Goal: Information Seeking & Learning: Learn about a topic

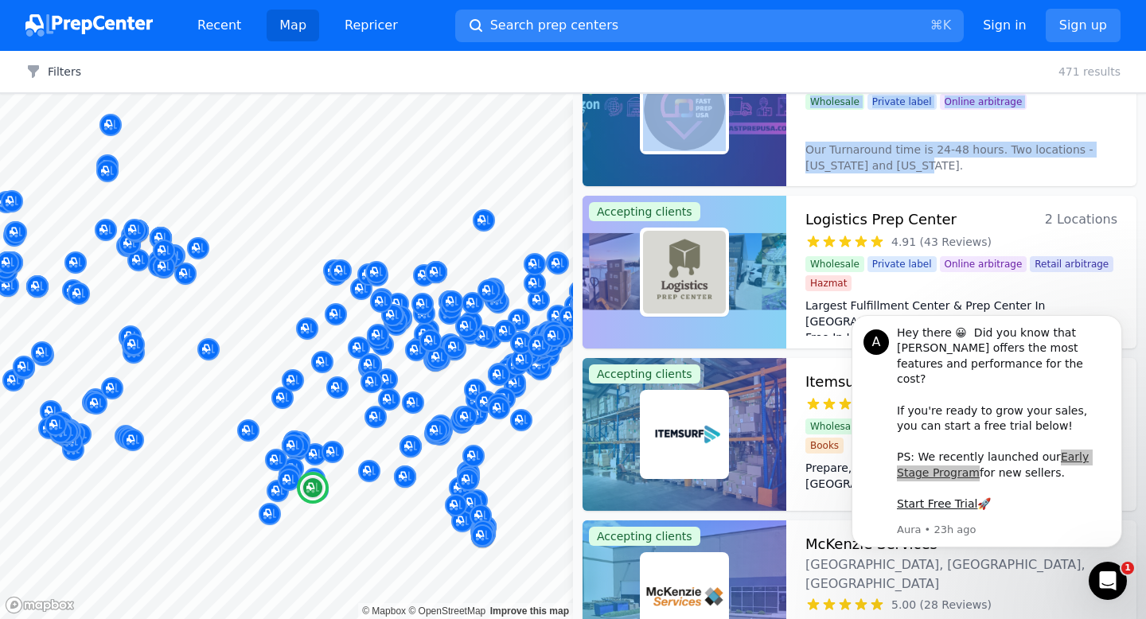
scroll to position [1369, 0]
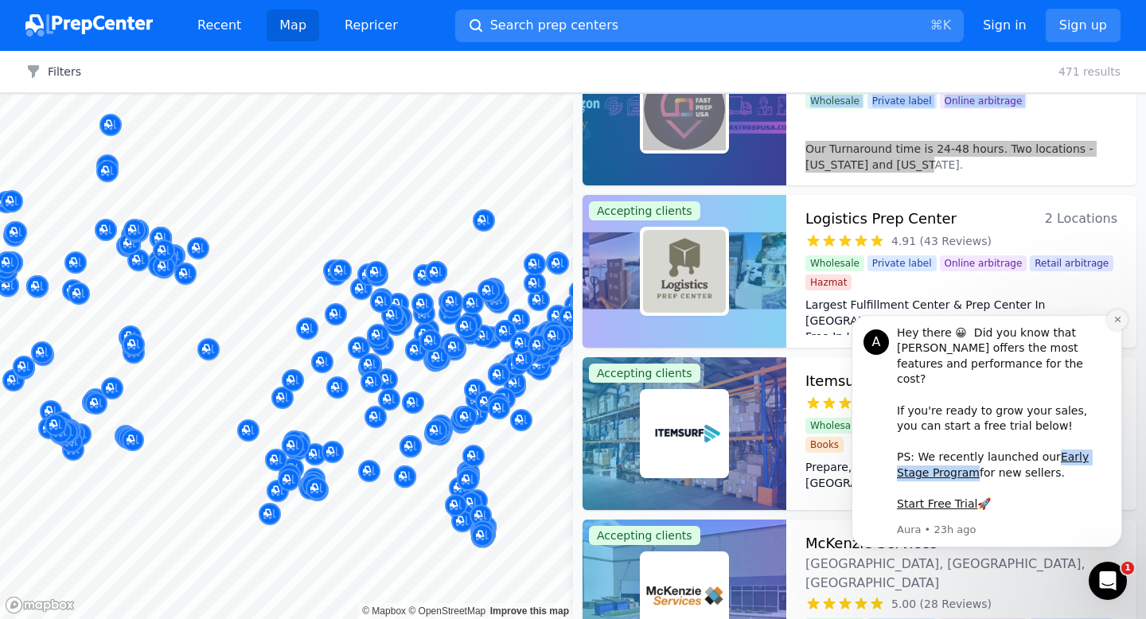
click at [1118, 324] on icon "Dismiss notification" at bounding box center [1117, 319] width 9 height 9
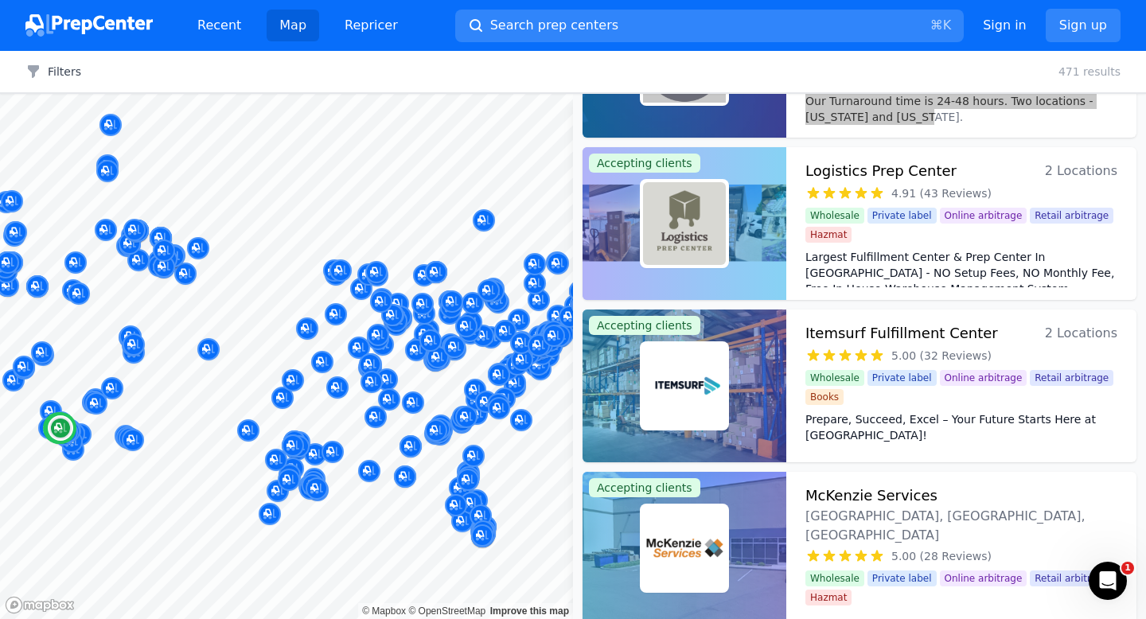
scroll to position [1407, 0]
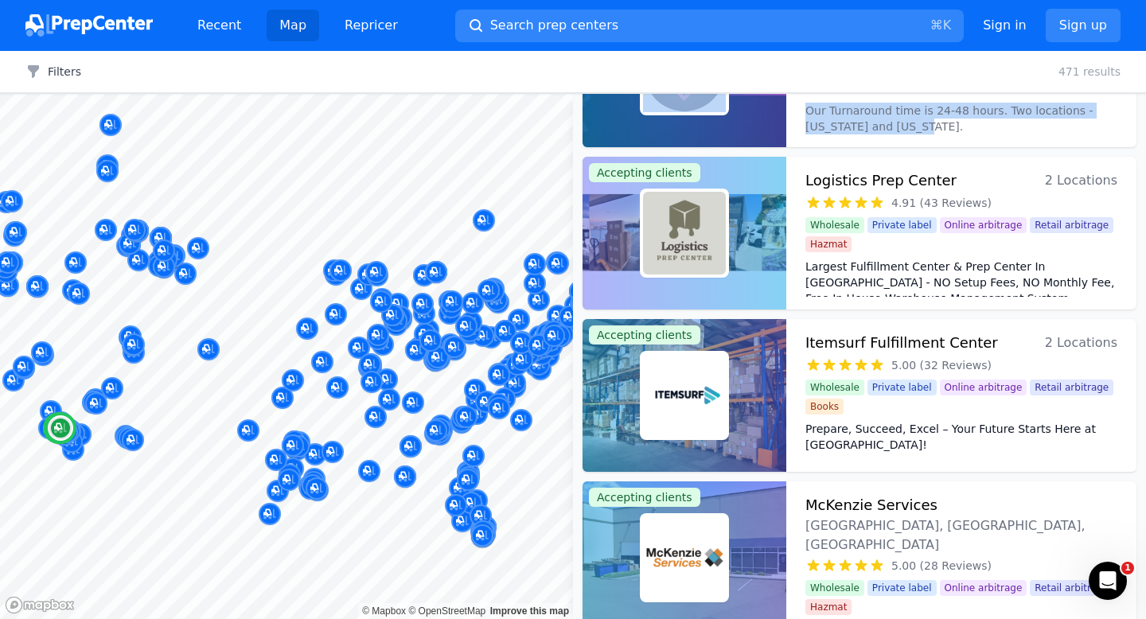
click at [892, 180] on h3 "Logistics Prep Center" at bounding box center [880, 180] width 151 height 22
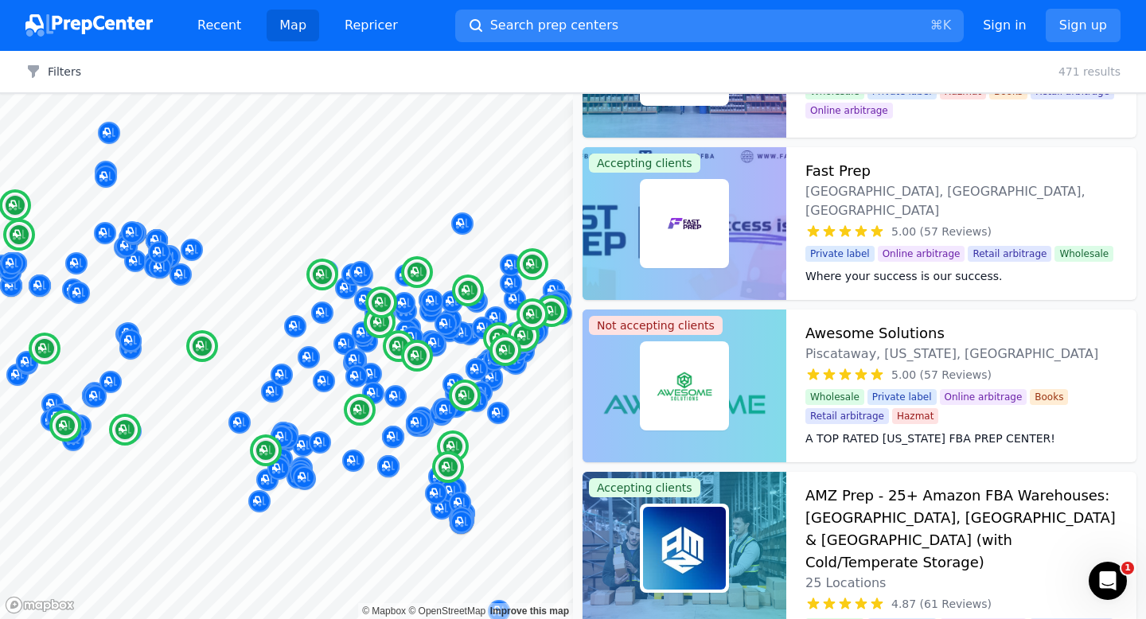
scroll to position [280, 0]
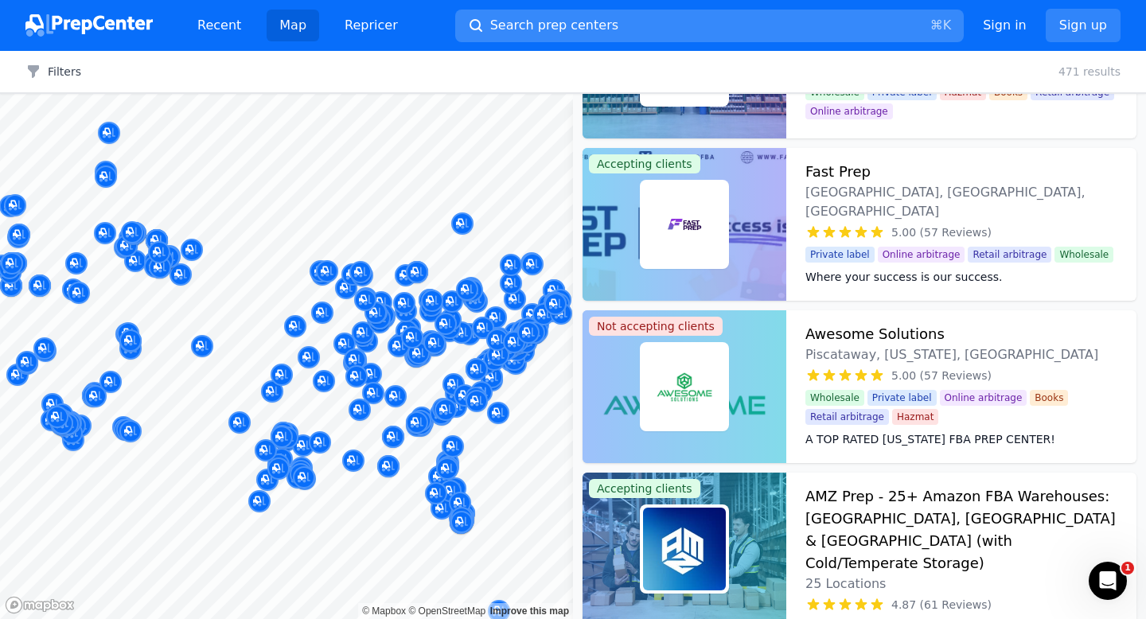
click at [703, 20] on button "Search prep centers ⌘ K" at bounding box center [709, 26] width 508 height 33
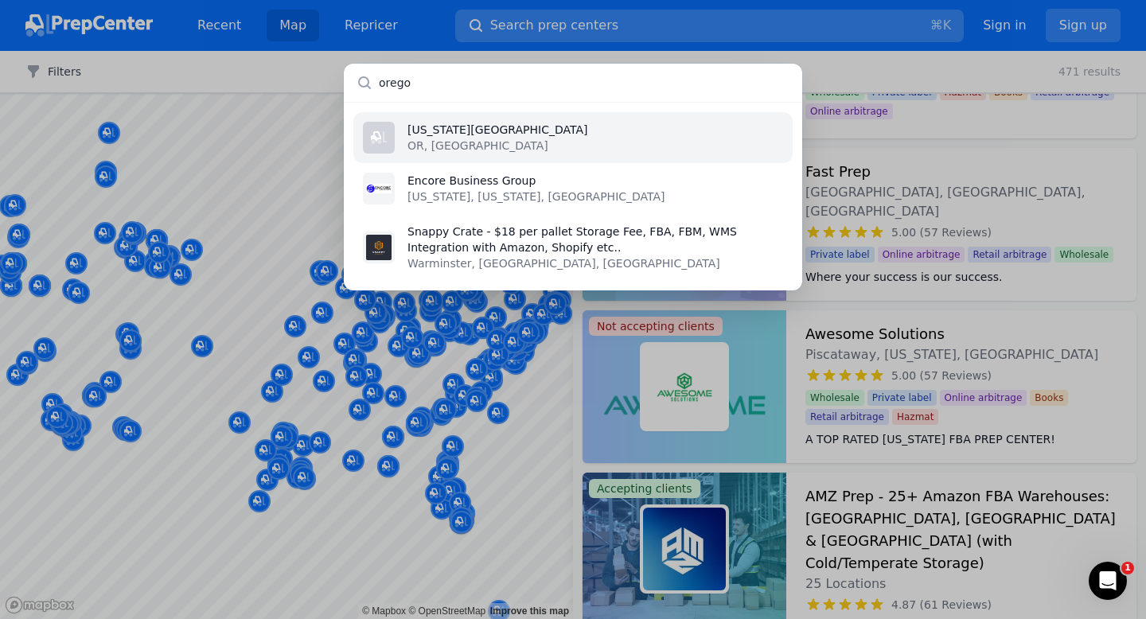
type input "oregon"
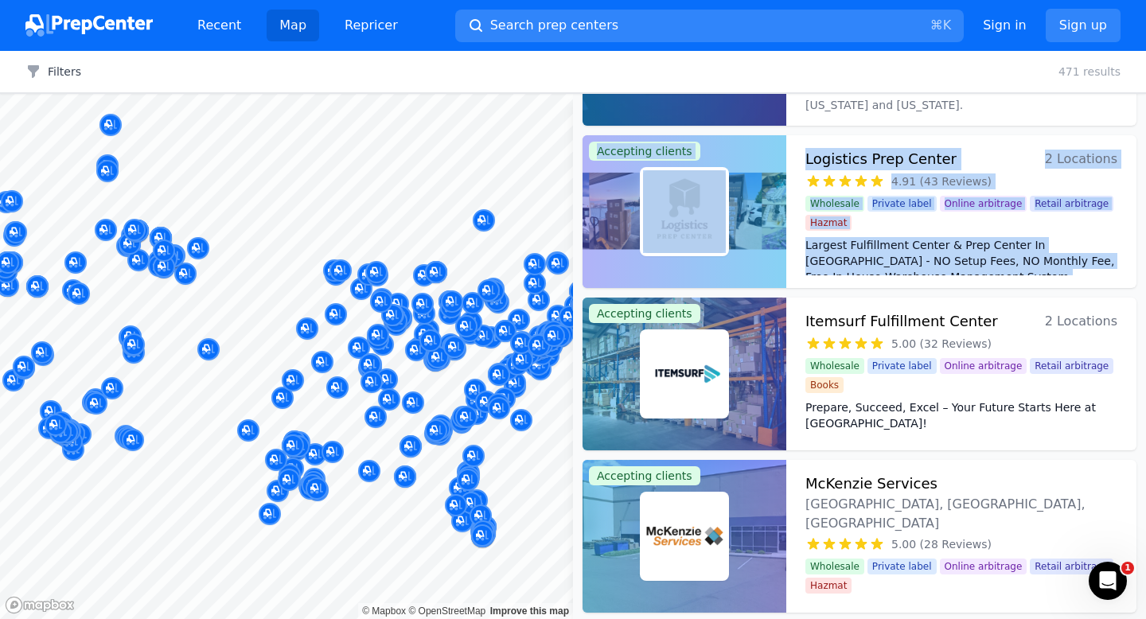
scroll to position [1431, 0]
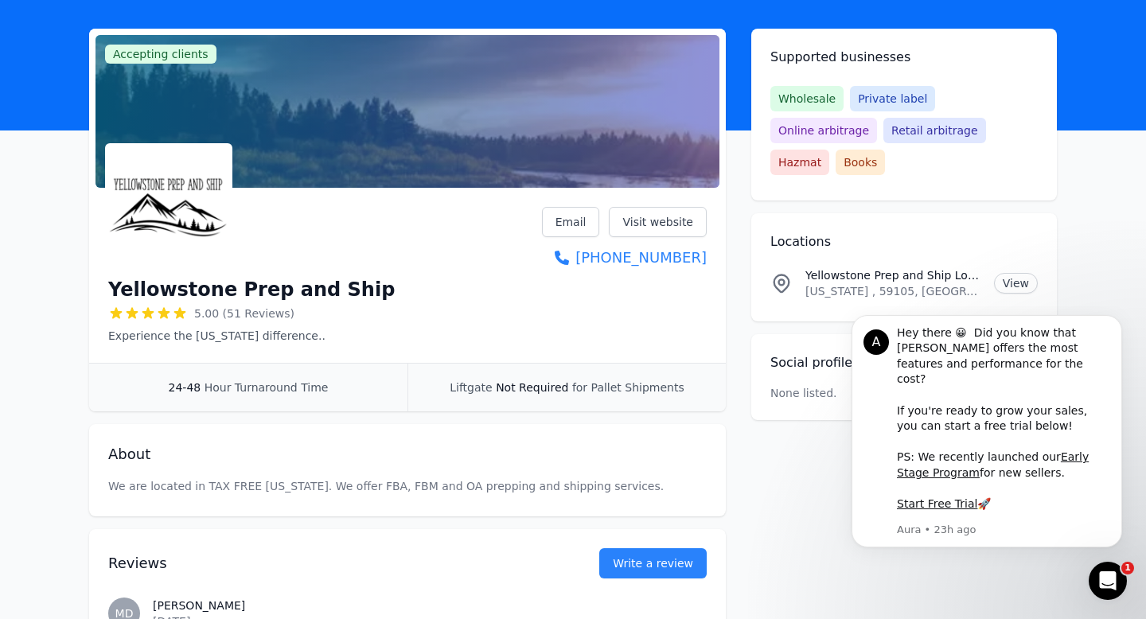
scroll to position [33, 0]
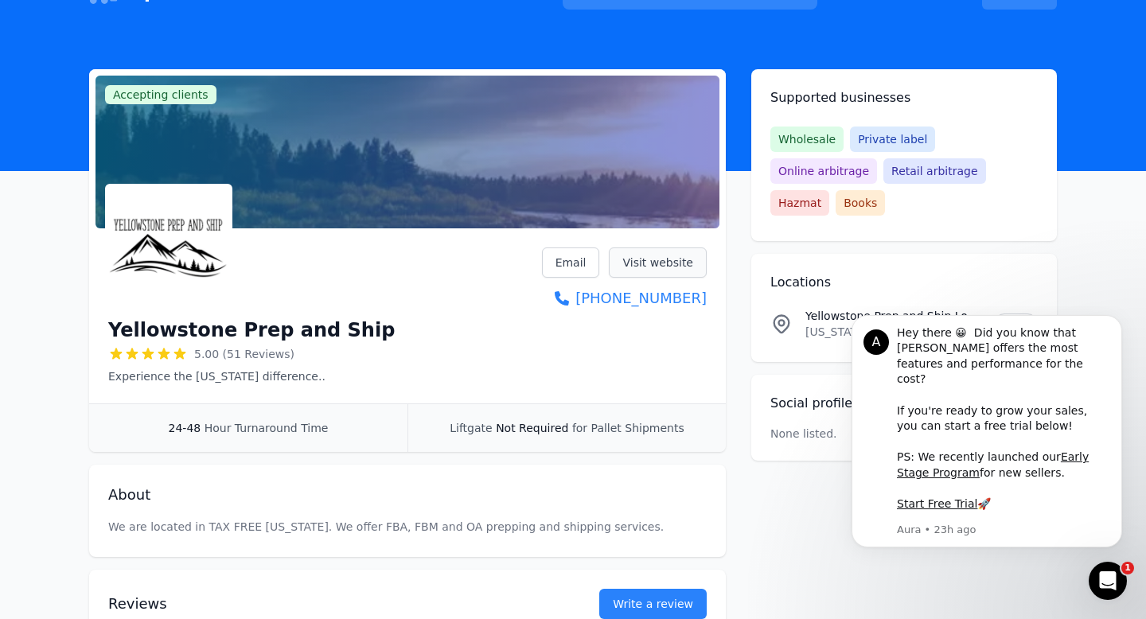
click at [654, 261] on link "Visit website" at bounding box center [658, 262] width 98 height 30
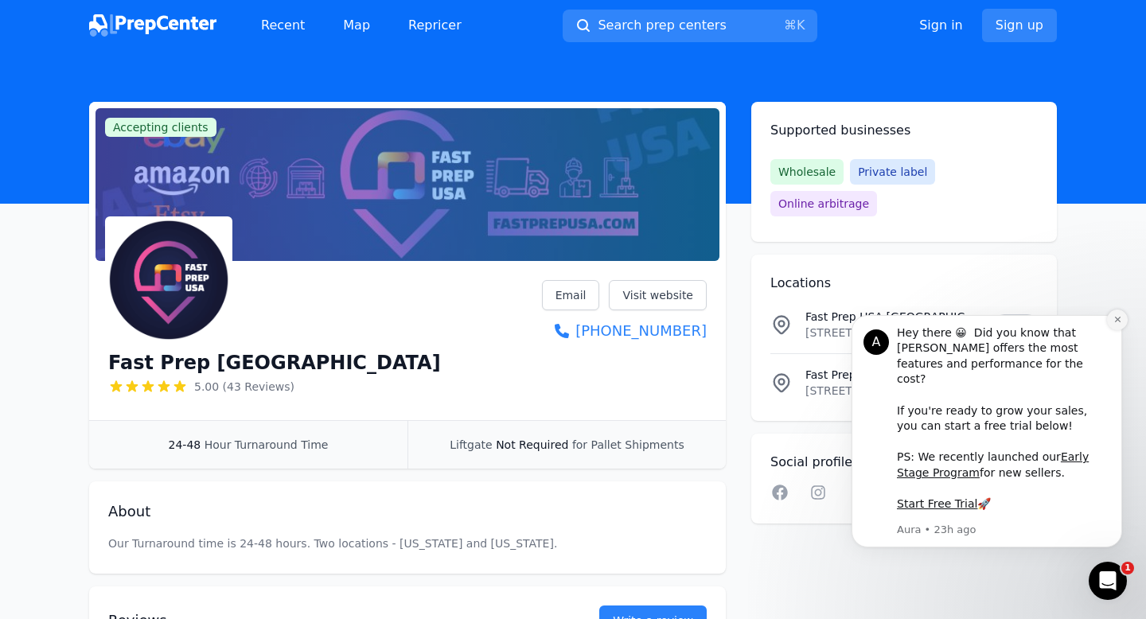
click at [1113, 324] on icon "Dismiss notification" at bounding box center [1117, 319] width 9 height 9
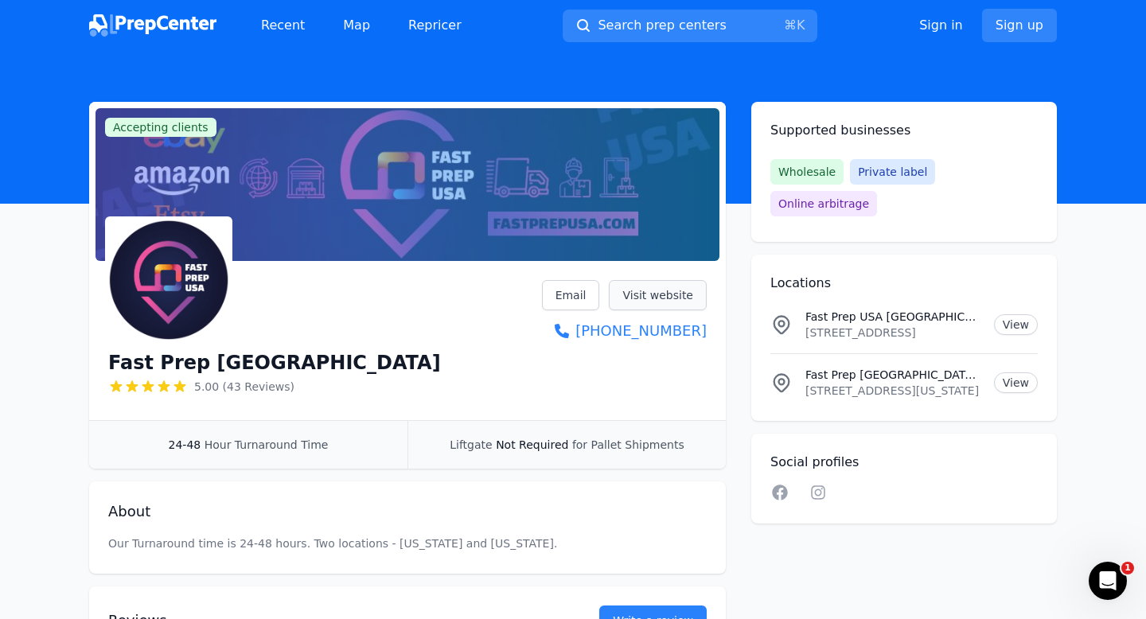
click at [672, 298] on link "Visit website" at bounding box center [658, 295] width 98 height 30
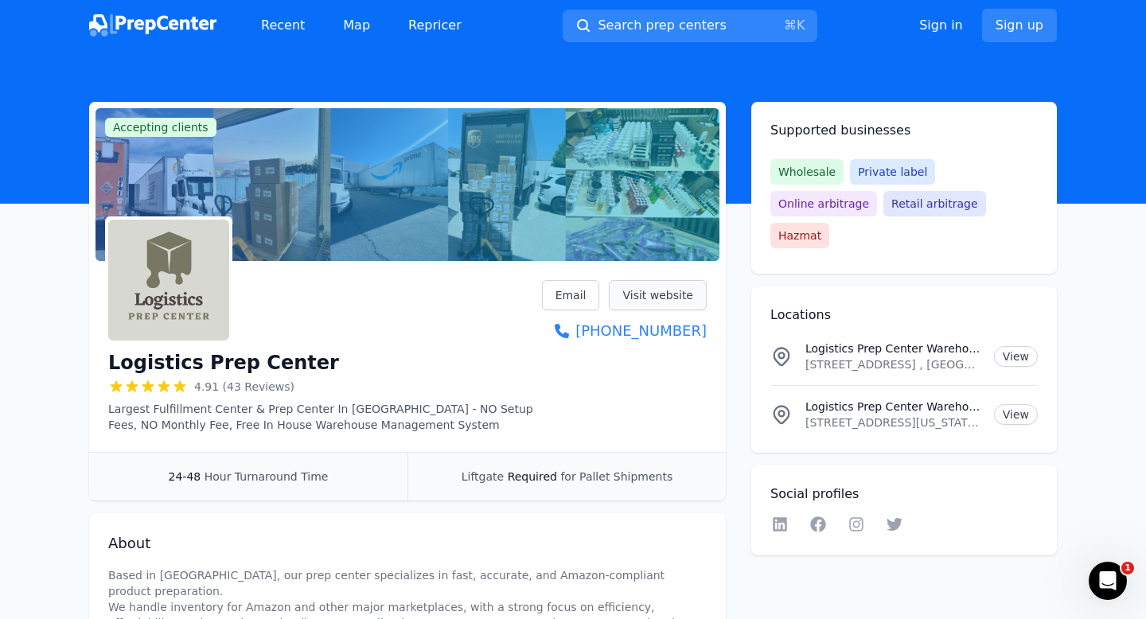
click at [679, 294] on link "Visit website" at bounding box center [658, 295] width 98 height 30
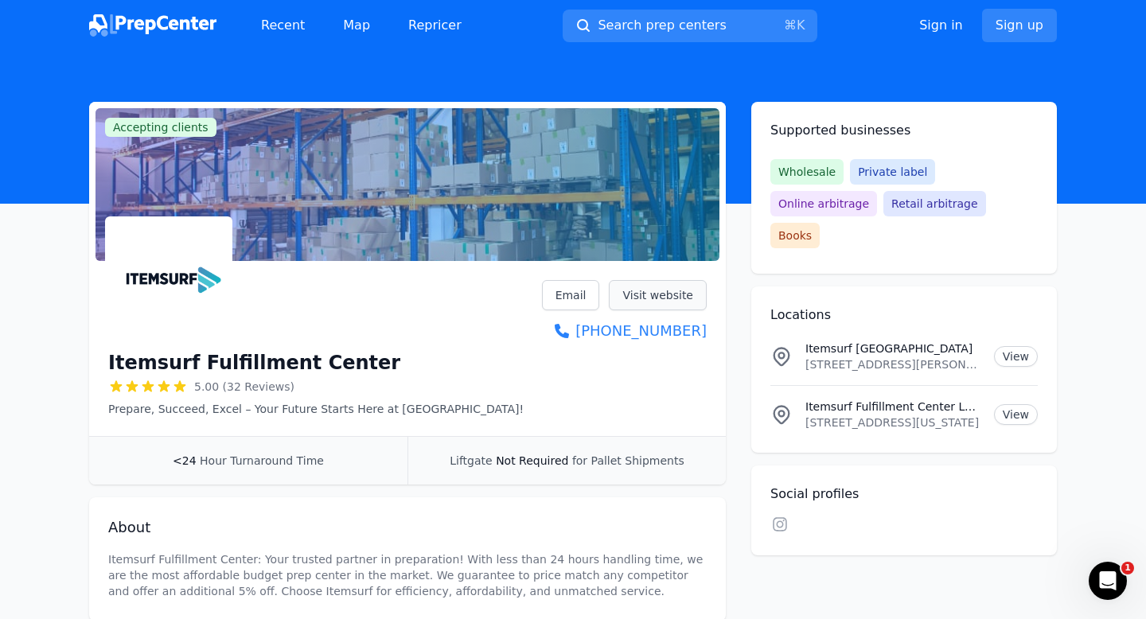
click at [646, 298] on link "Visit website" at bounding box center [658, 295] width 98 height 30
